Goal: Find contact information: Find contact information

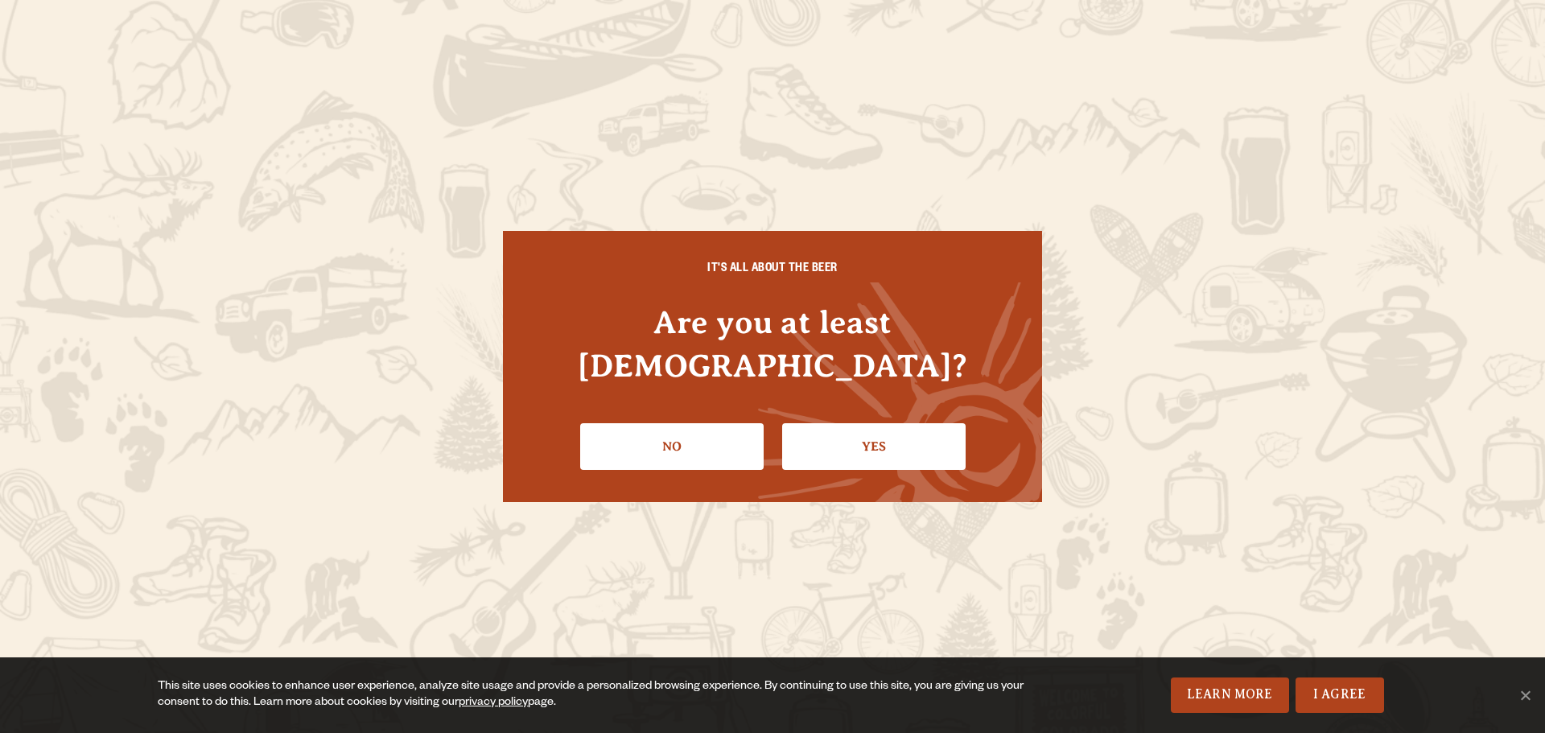
click at [883, 423] on link "Yes" at bounding box center [873, 446] width 183 height 47
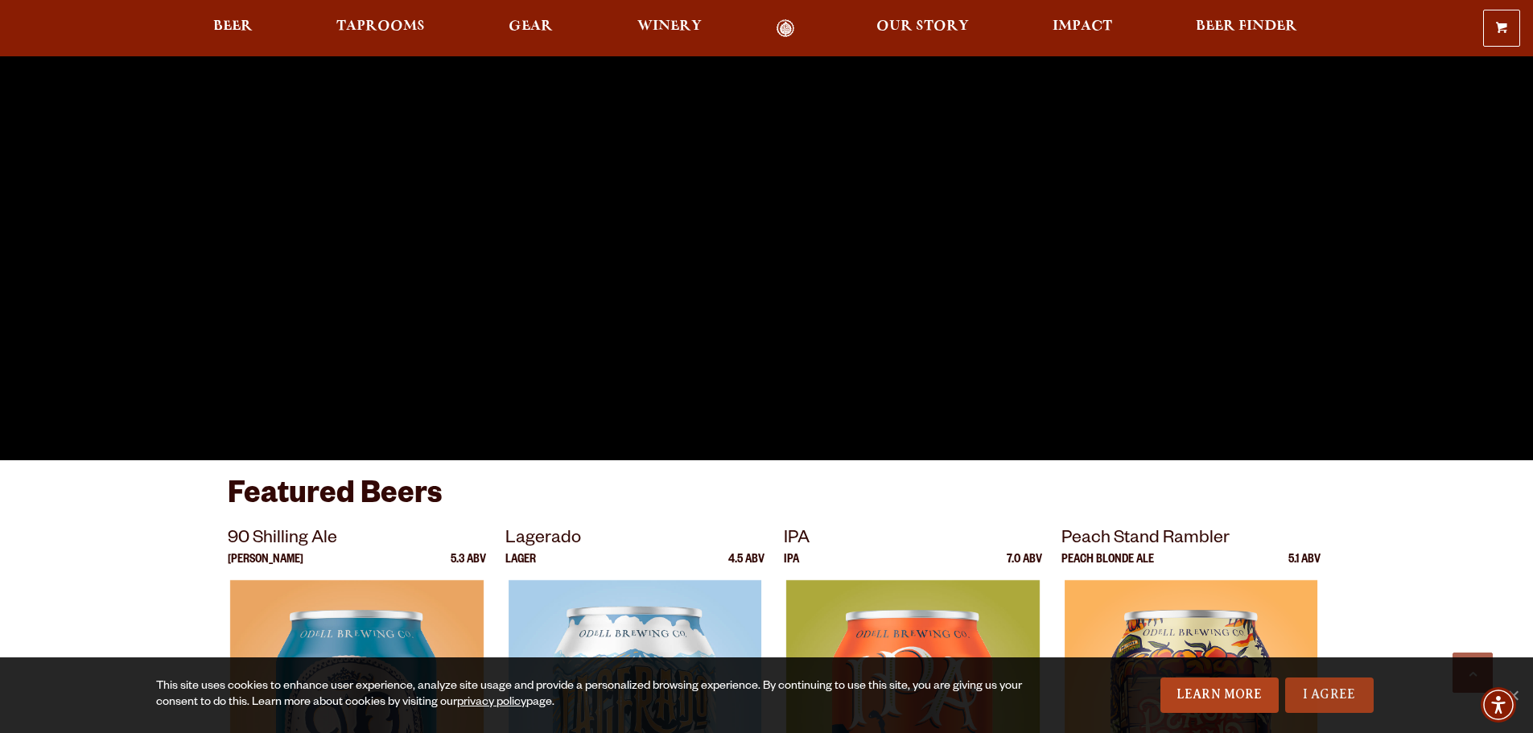
click at [1309, 695] on link "I Agree" at bounding box center [1329, 694] width 88 height 35
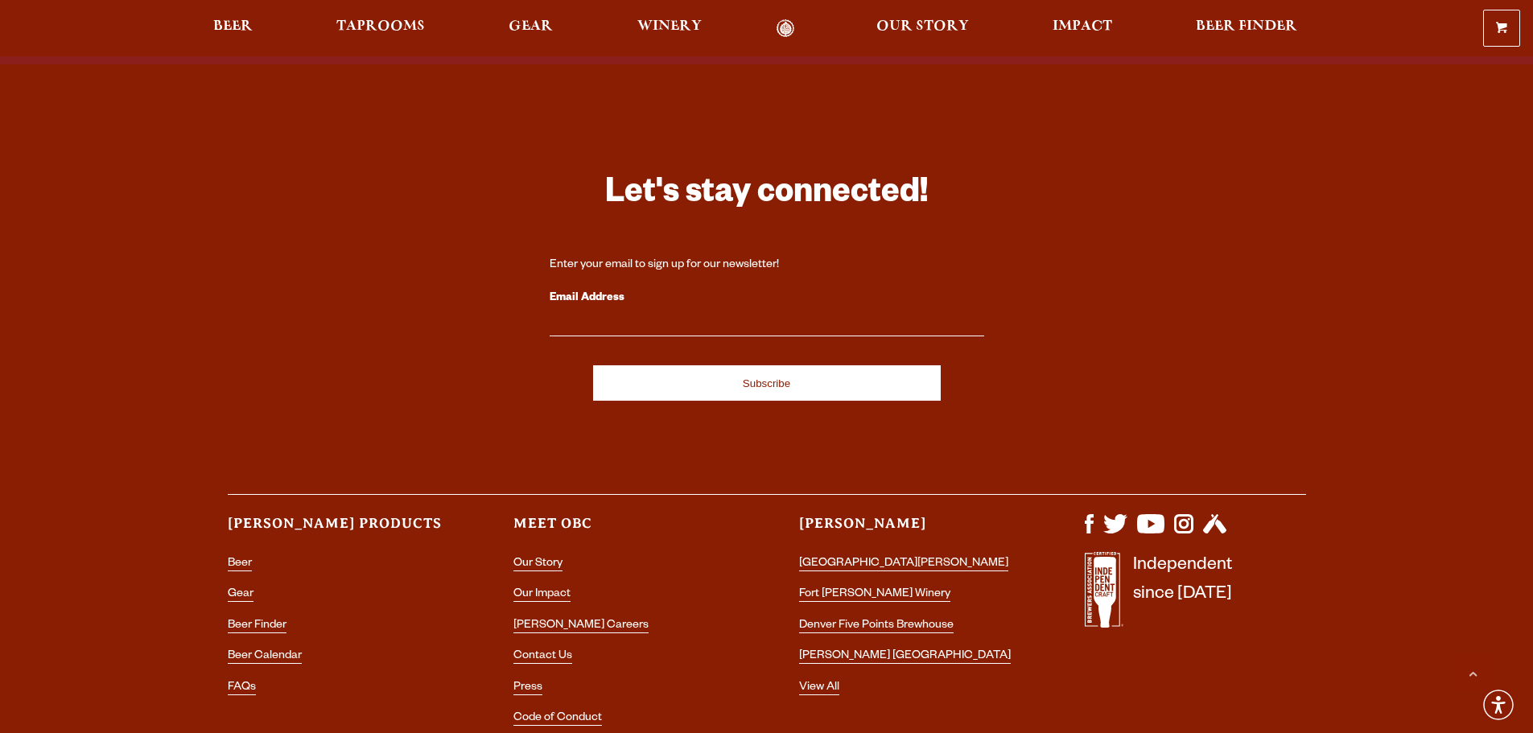
scroll to position [4803, 0]
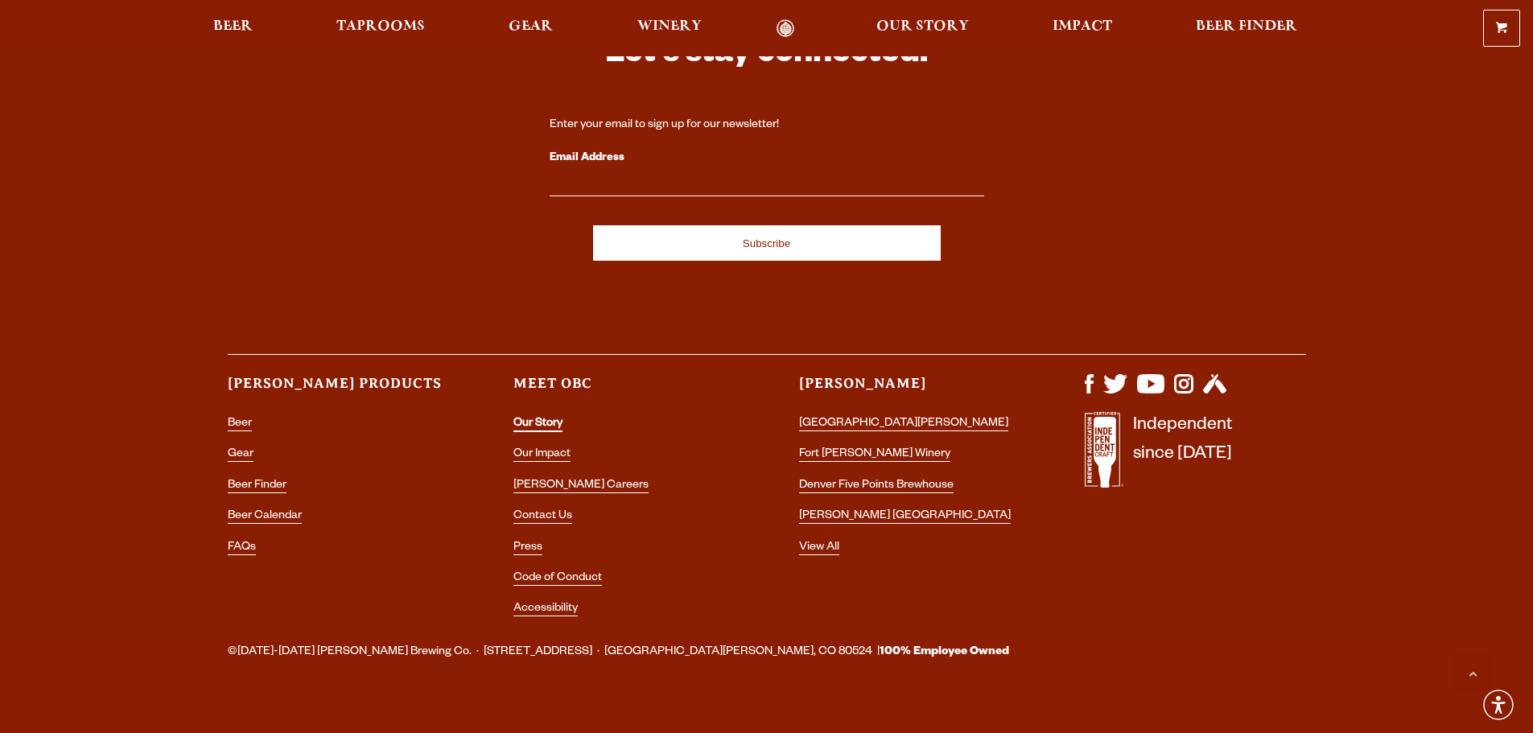
click at [542, 418] on link "Our Story" at bounding box center [537, 425] width 49 height 14
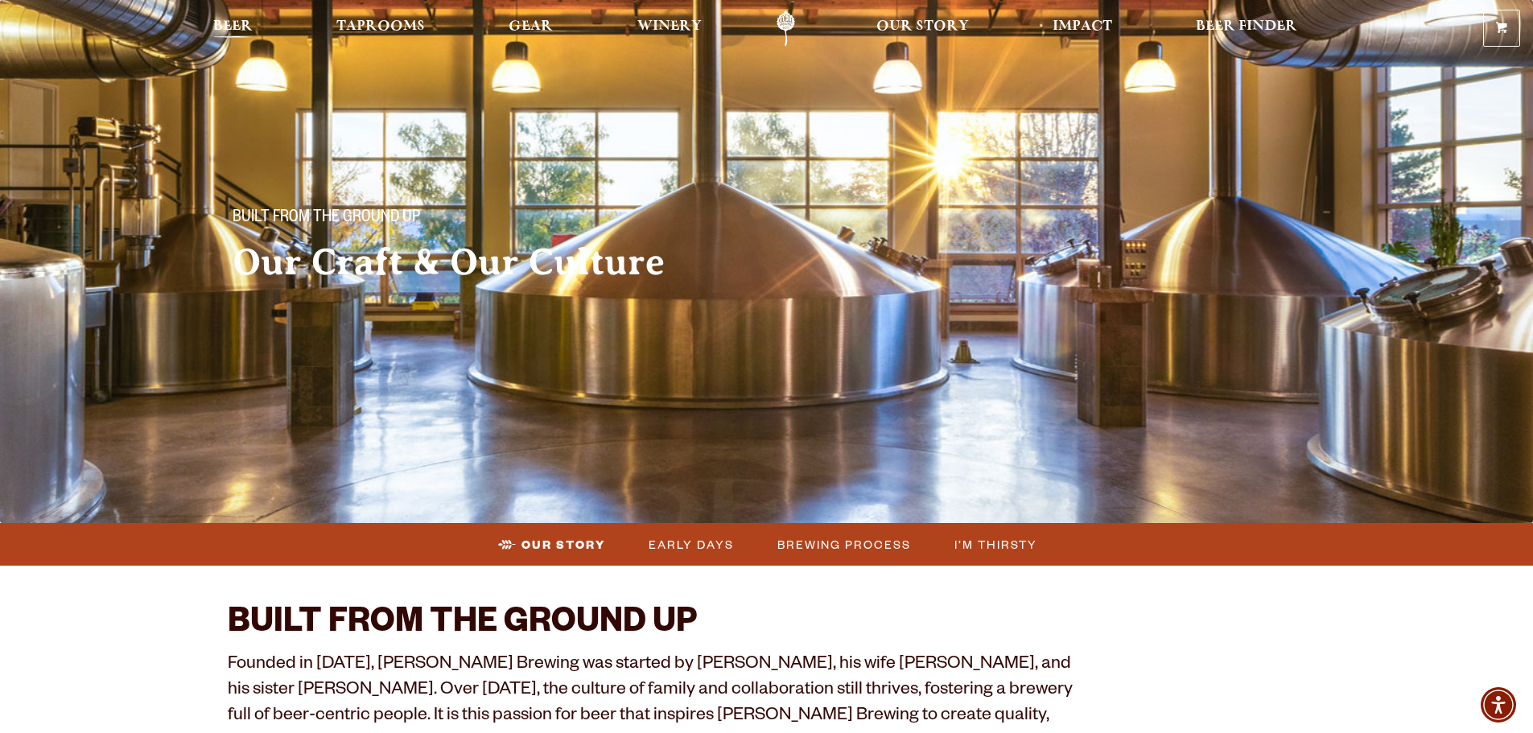
click at [213, 20] on span "Beer" at bounding box center [232, 26] width 39 height 13
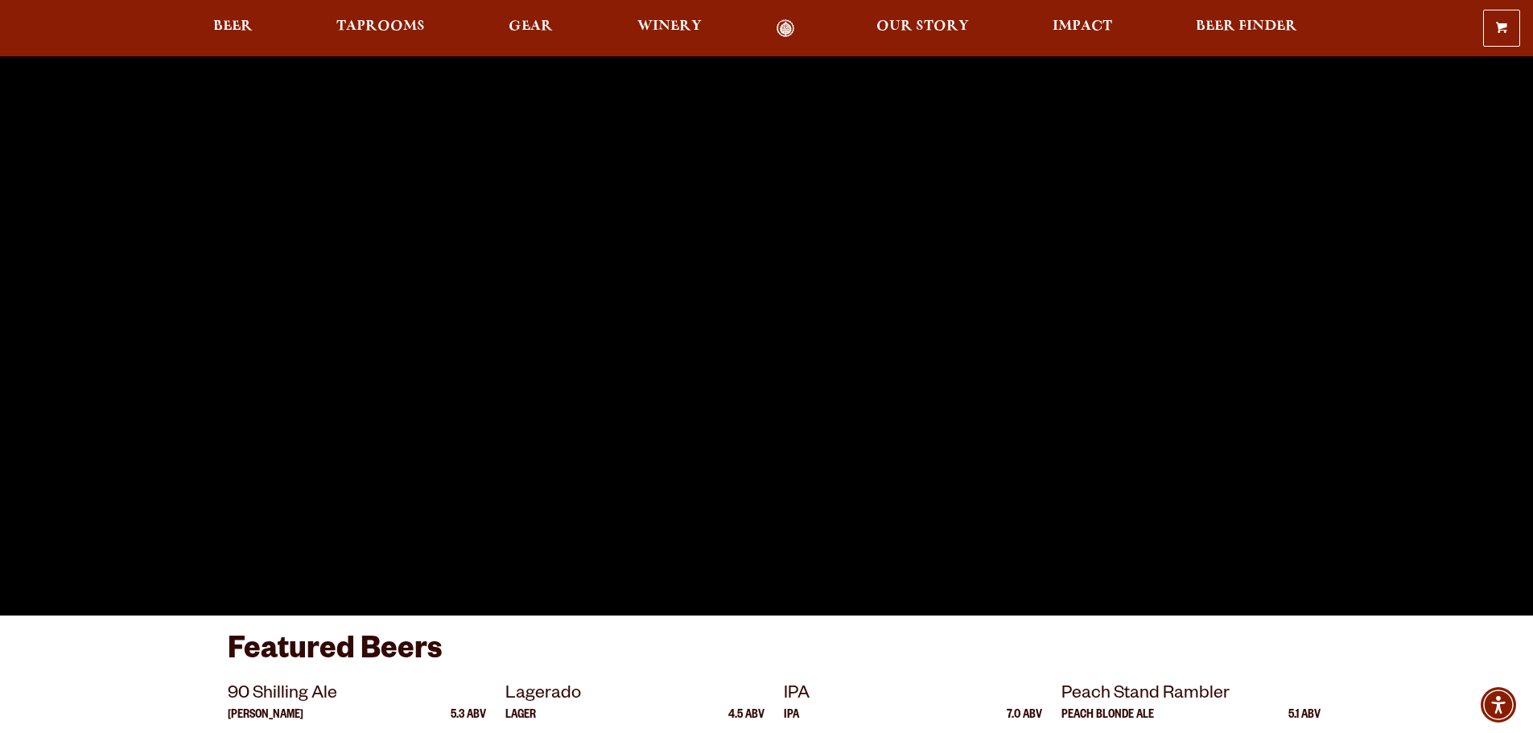
scroll to position [241, 0]
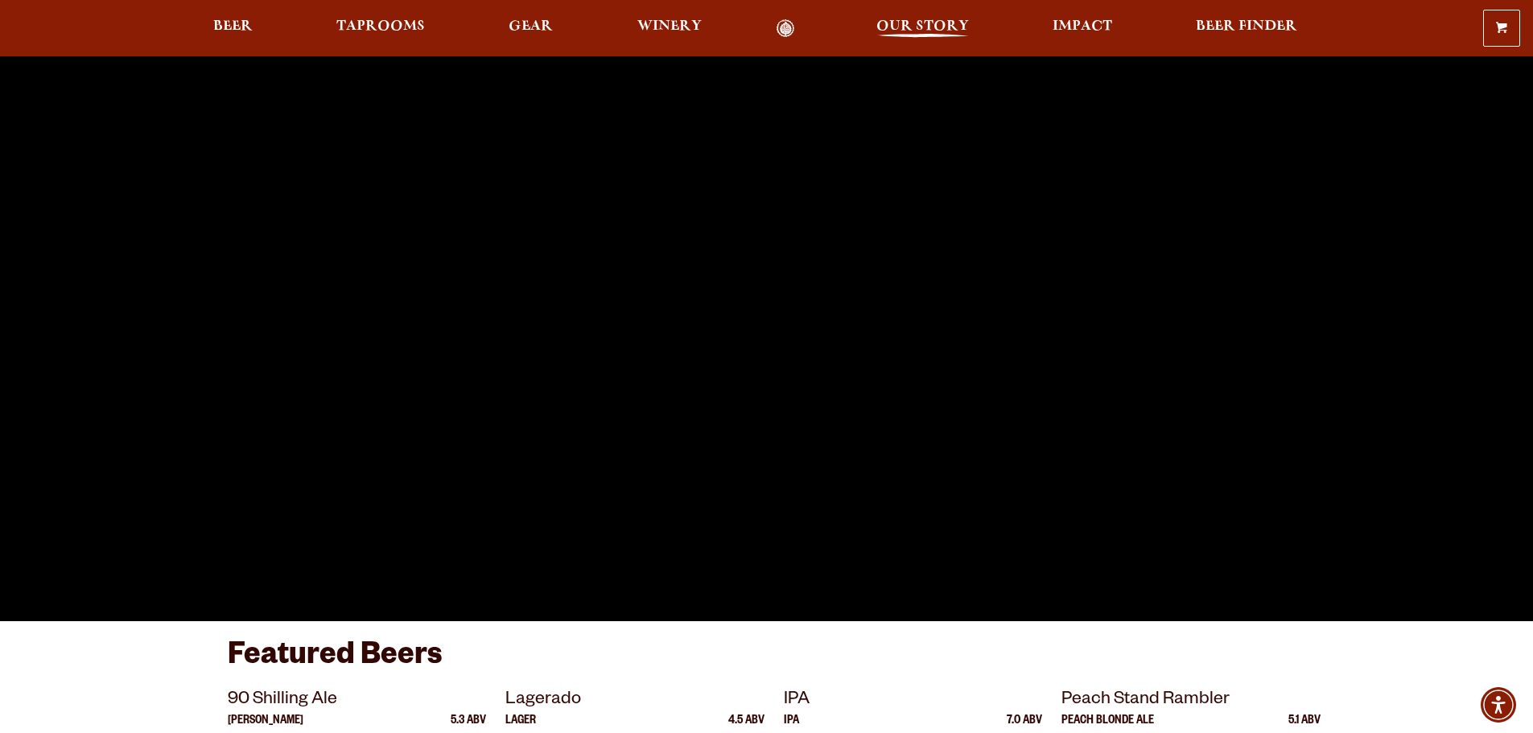
click at [953, 23] on span "Our Story" at bounding box center [922, 26] width 93 height 13
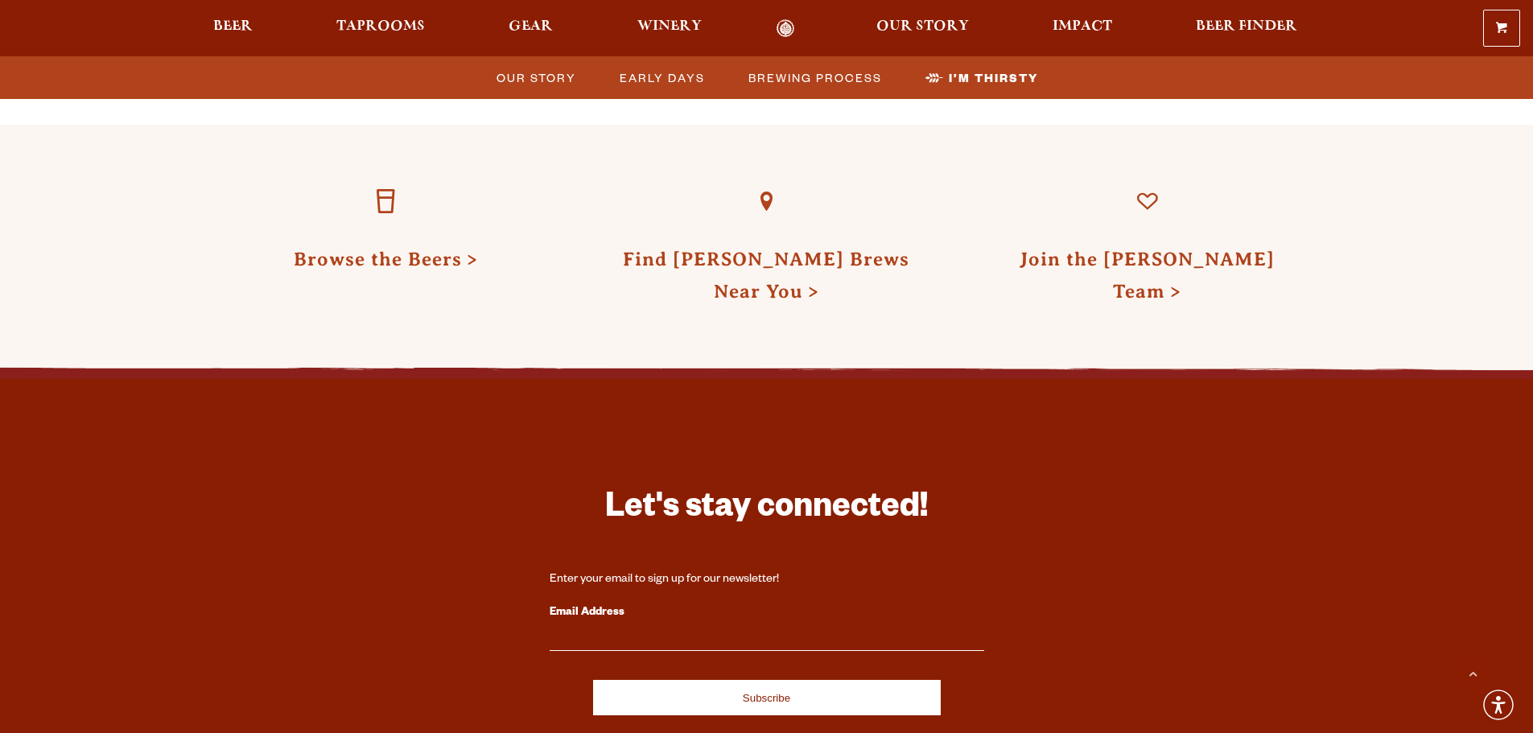
scroll to position [5363, 0]
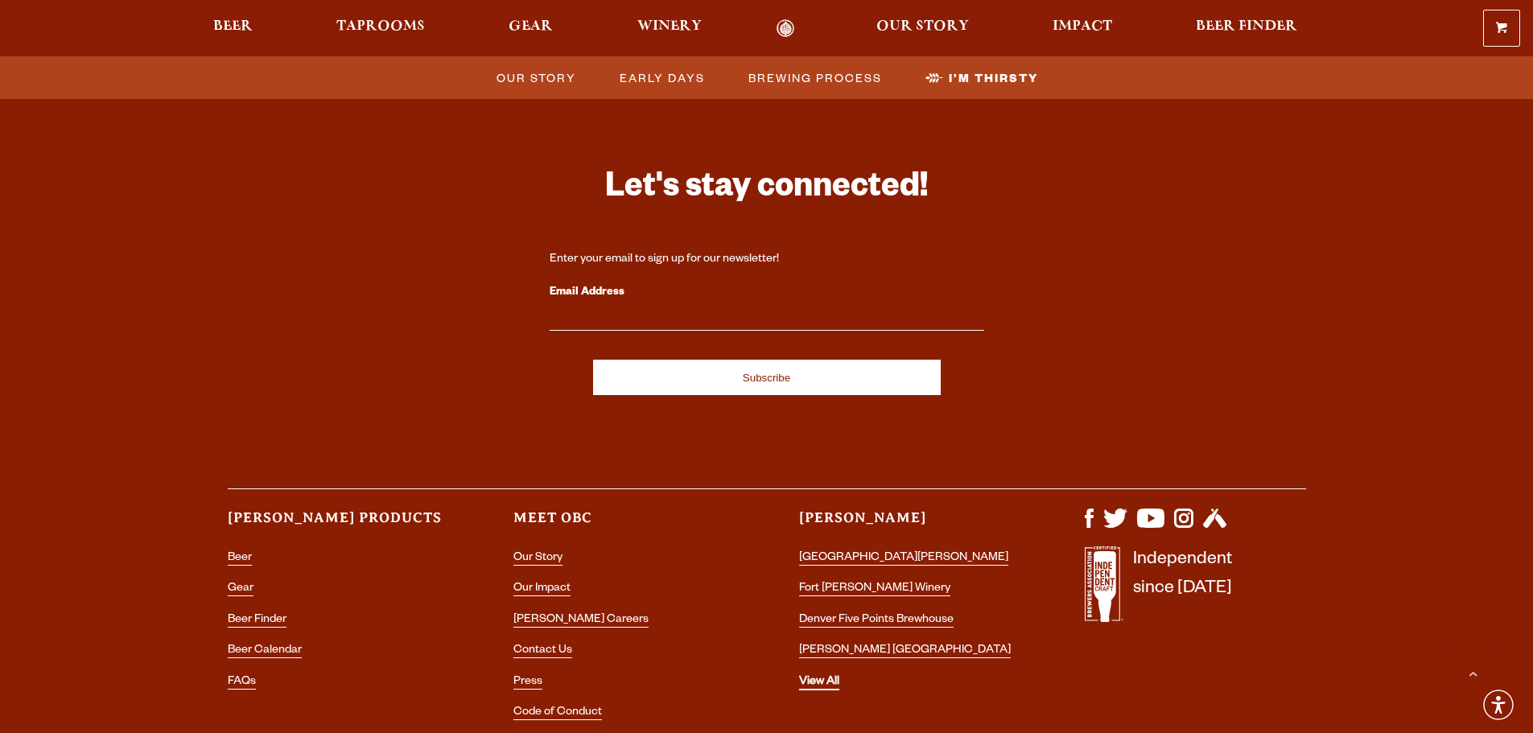
click at [817, 676] on link "View All" at bounding box center [819, 683] width 40 height 14
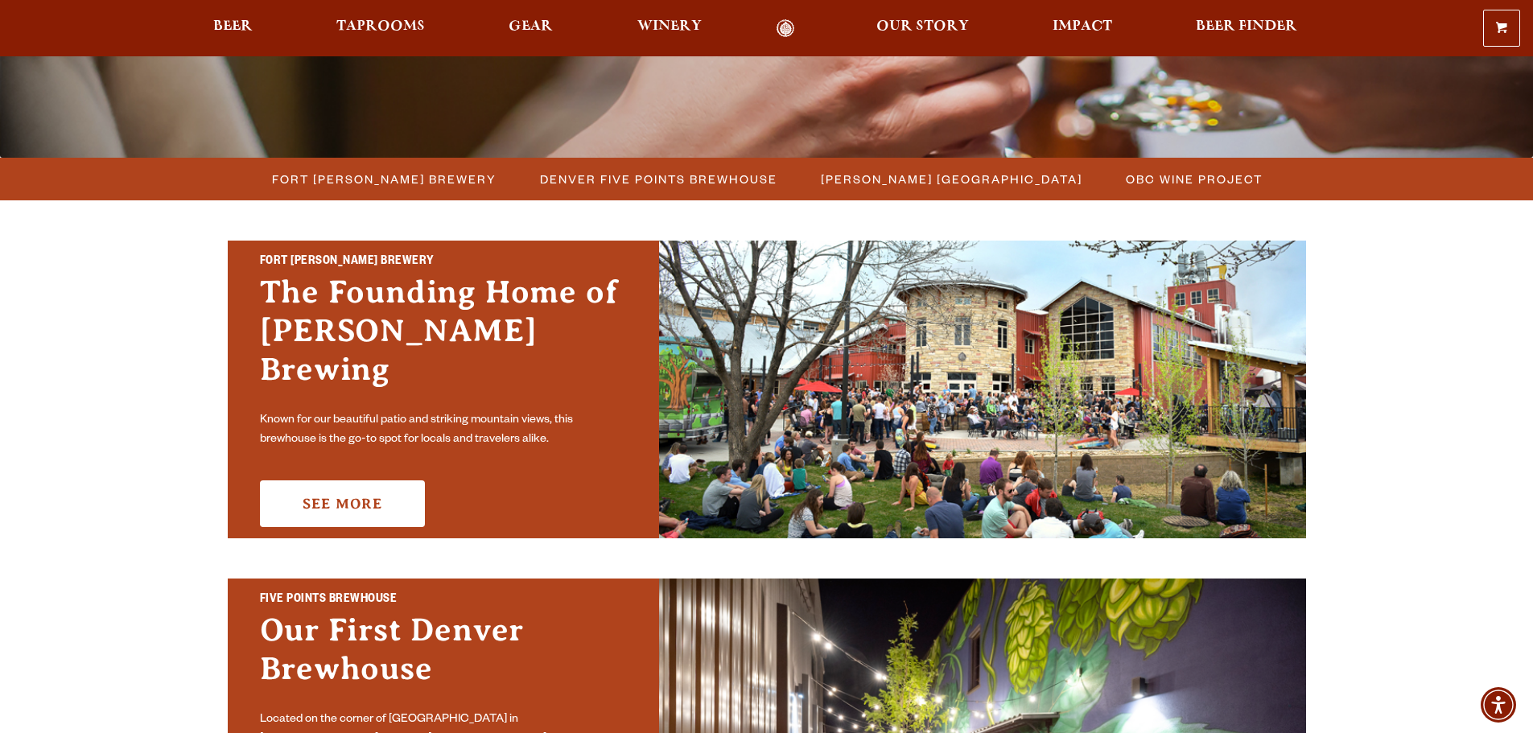
scroll to position [344, 0]
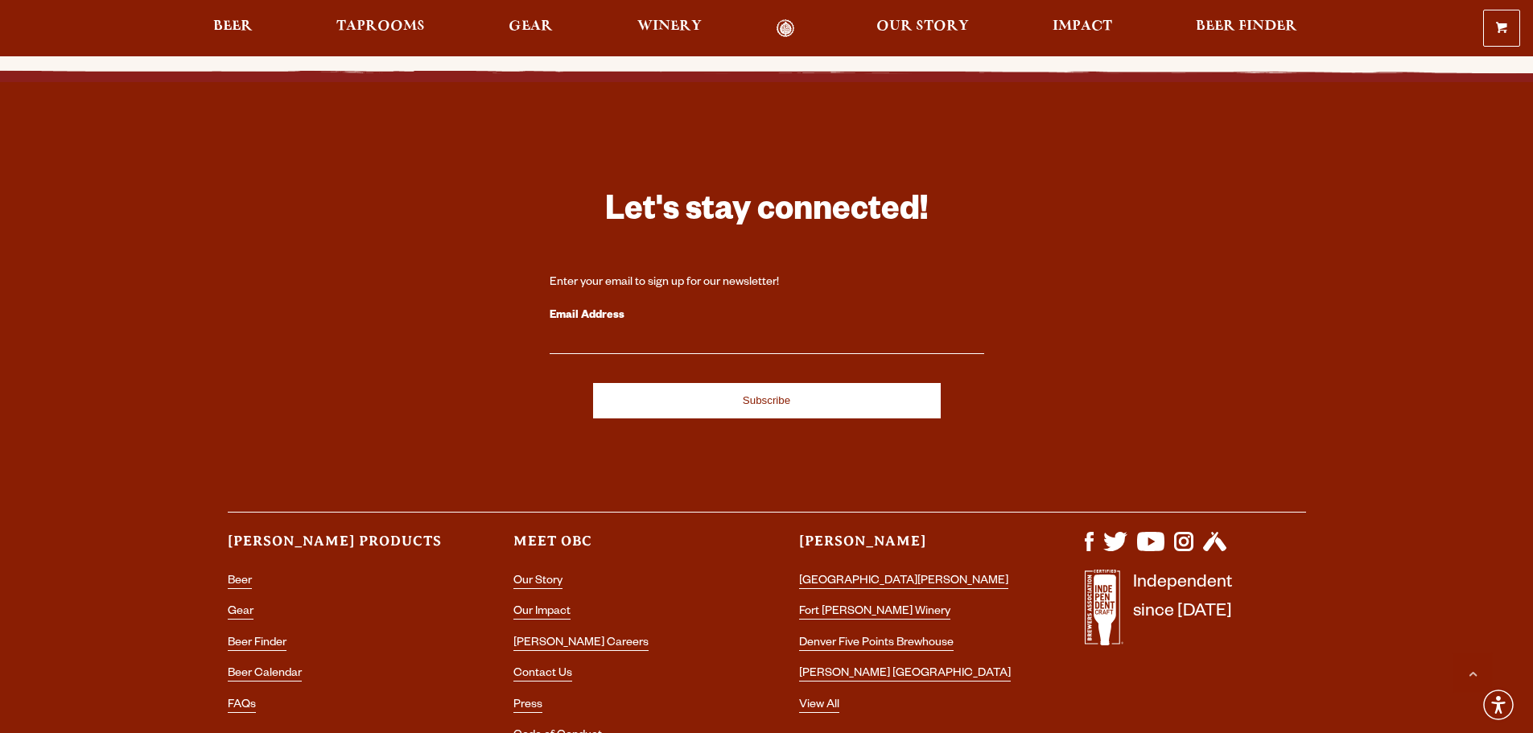
scroll to position [3070, 0]
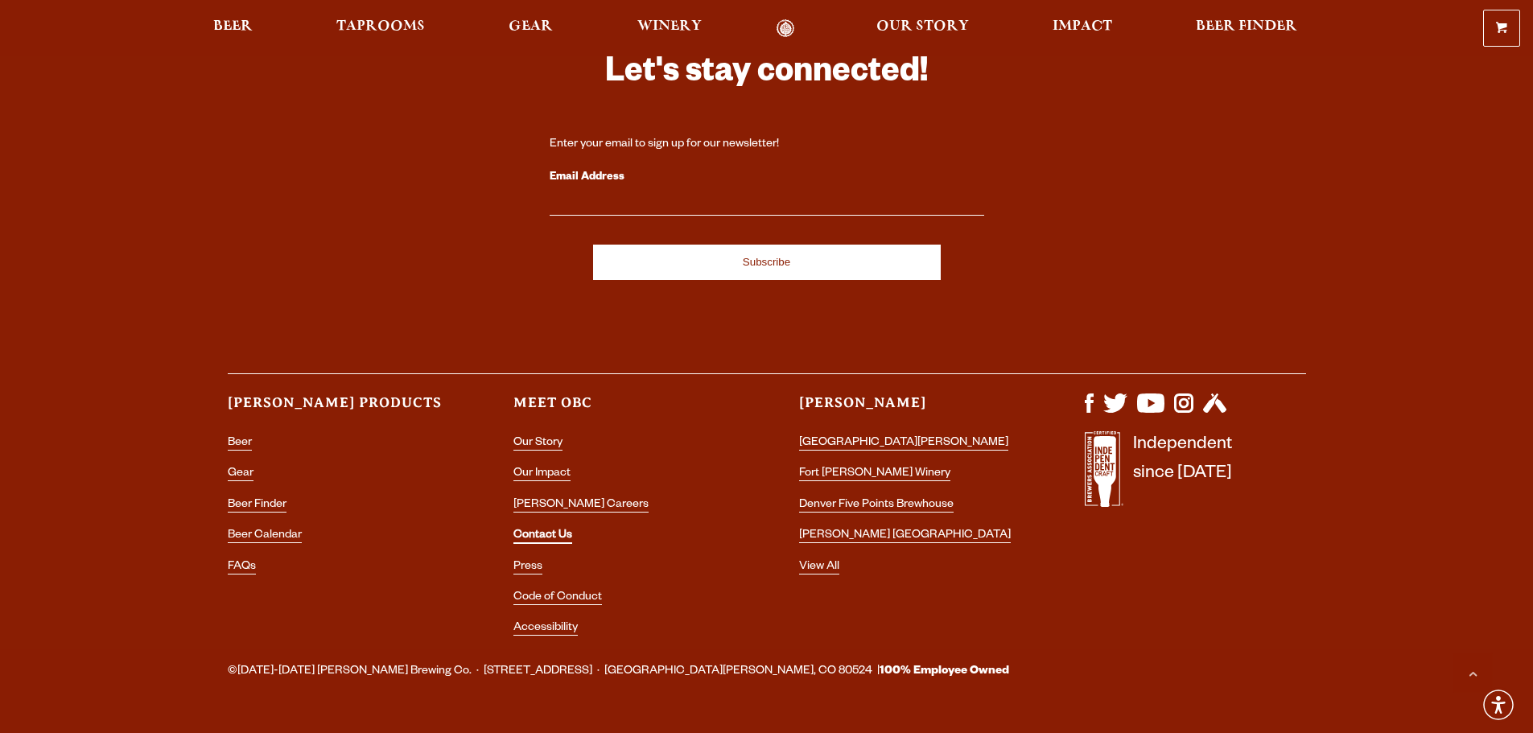
click at [536, 529] on link "Contact Us" at bounding box center [542, 536] width 59 height 14
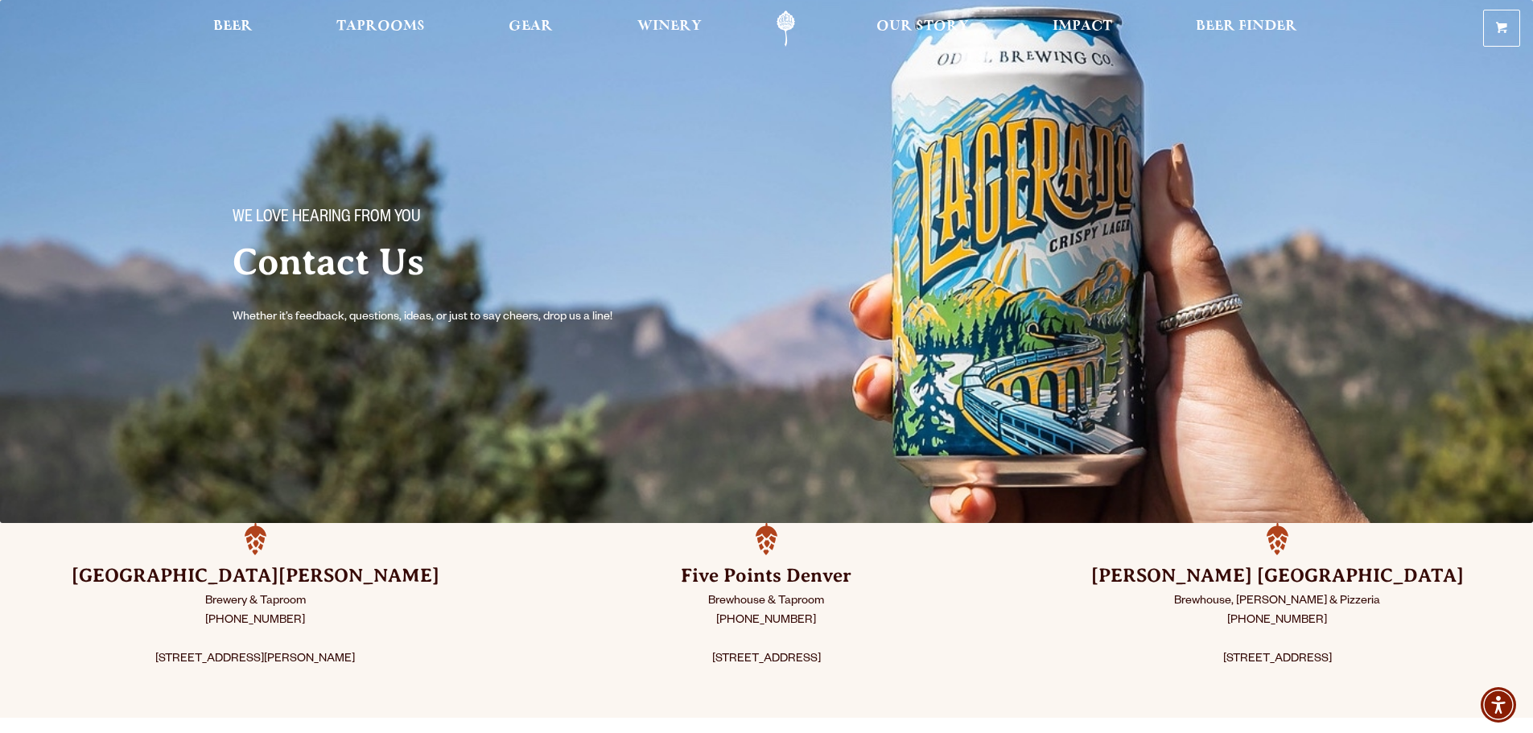
drag, startPoint x: 139, startPoint y: 633, endPoint x: 376, endPoint y: 648, distance: 237.0
click at [376, 648] on p "Brewery & Taproom [PHONE_NUMBER] [STREET_ADDRESS][PERSON_NAME]" at bounding box center [255, 630] width 430 height 77
copy p "[STREET_ADDRESS][PERSON_NAME]"
